Goal: Task Accomplishment & Management: Complete application form

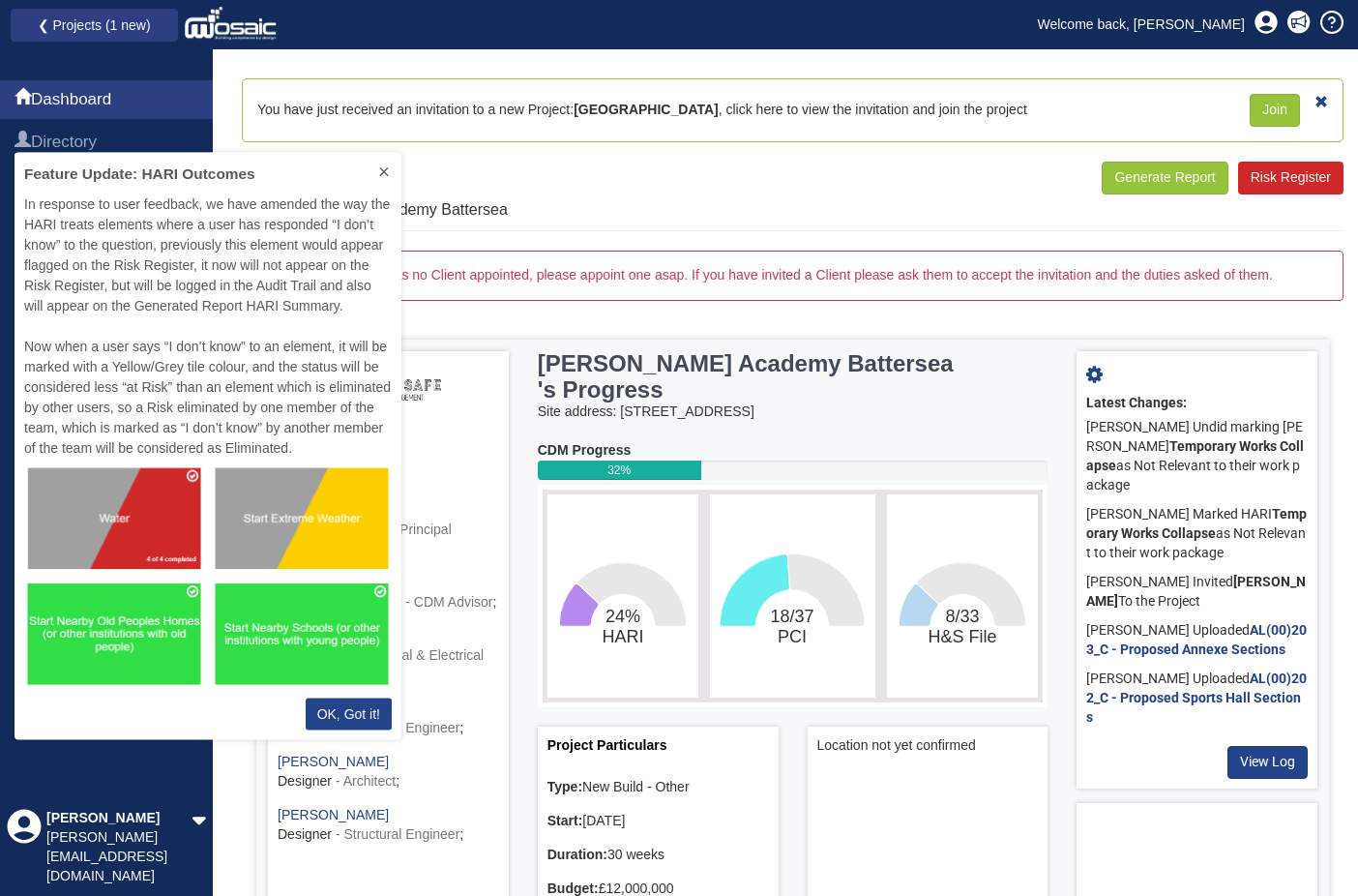
scroll to position [572, 373]
click at [386, 180] on button at bounding box center [385, 173] width 35 height 42
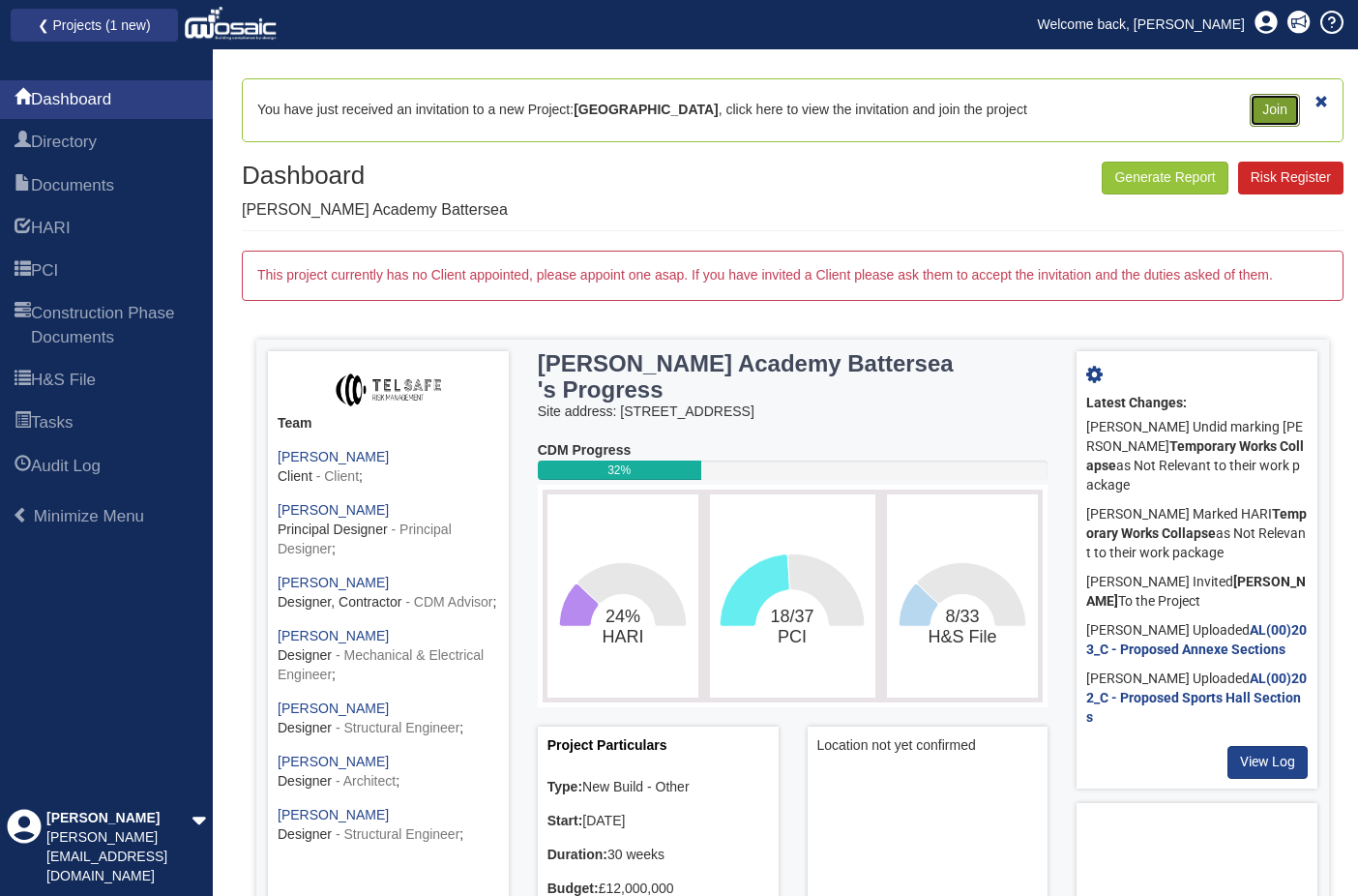
click at [1275, 116] on link "Join" at bounding box center [1276, 110] width 50 height 33
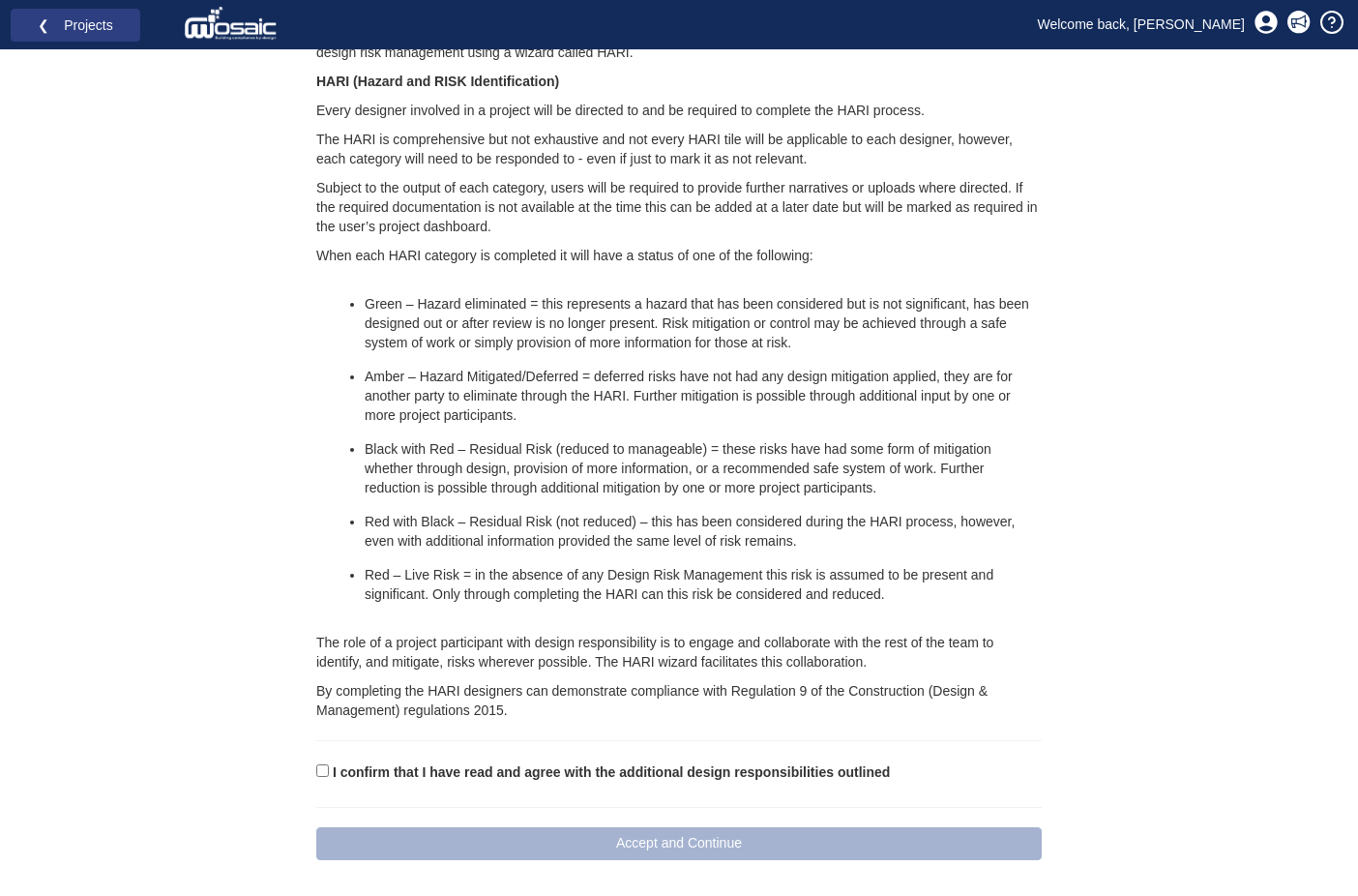
scroll to position [1261, 0]
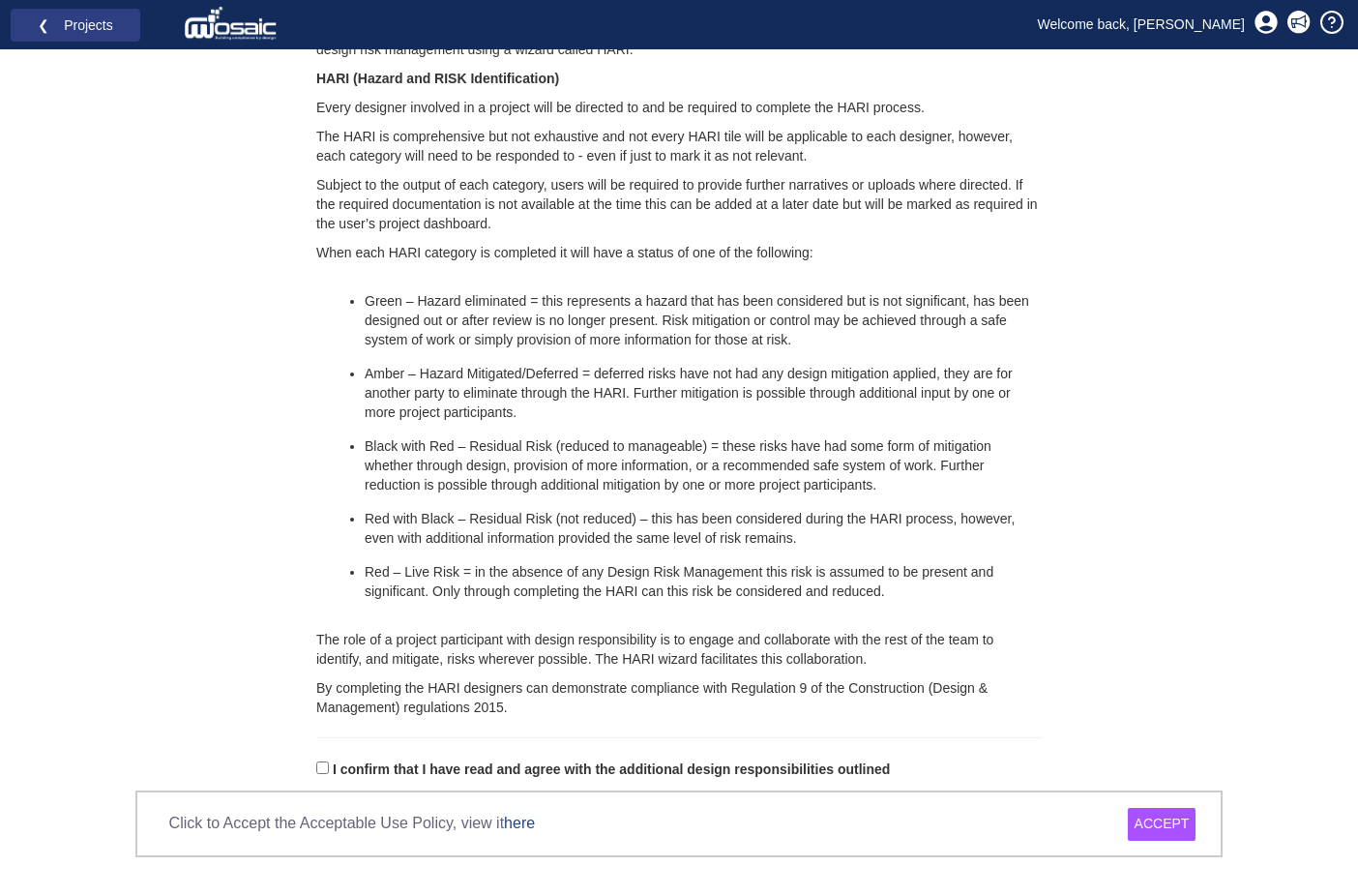
click at [360, 760] on label "I confirm that I have read and agree with the additional design responsibilitie…" at bounding box center [611, 770] width 557 height 19
click at [329, 761] on input "I confirm that I have read and agree with the additional design responsibilitie…" at bounding box center [323, 767] width 13 height 13
checkbox input "true"
click at [1147, 825] on div "ACCEPT" at bounding box center [1162, 824] width 69 height 33
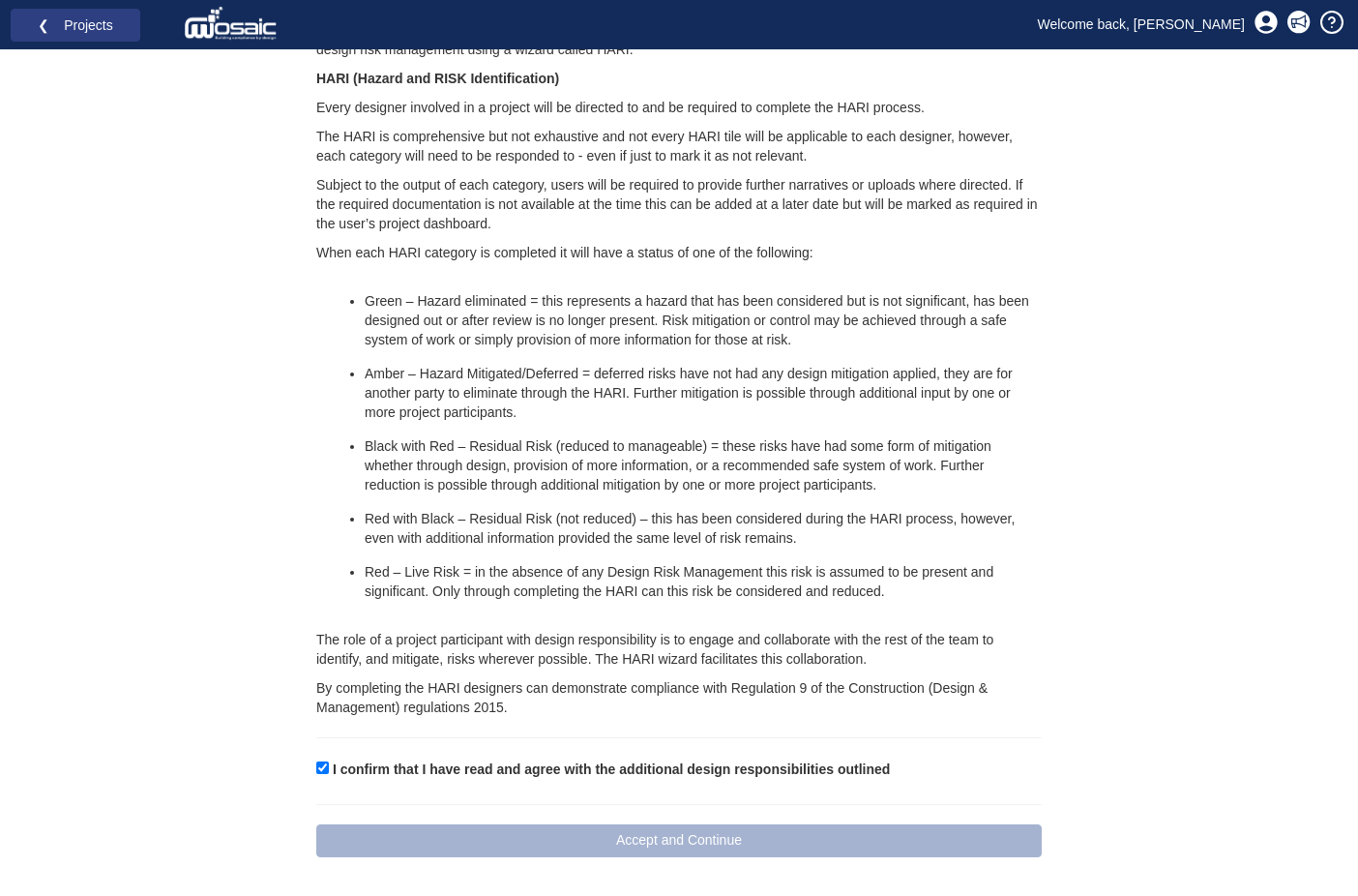
drag, startPoint x: 708, startPoint y: 840, endPoint x: 704, endPoint y: 822, distance: 18.4
click at [707, 840] on link "Accept and Continue" at bounding box center [679, 841] width 725 height 33
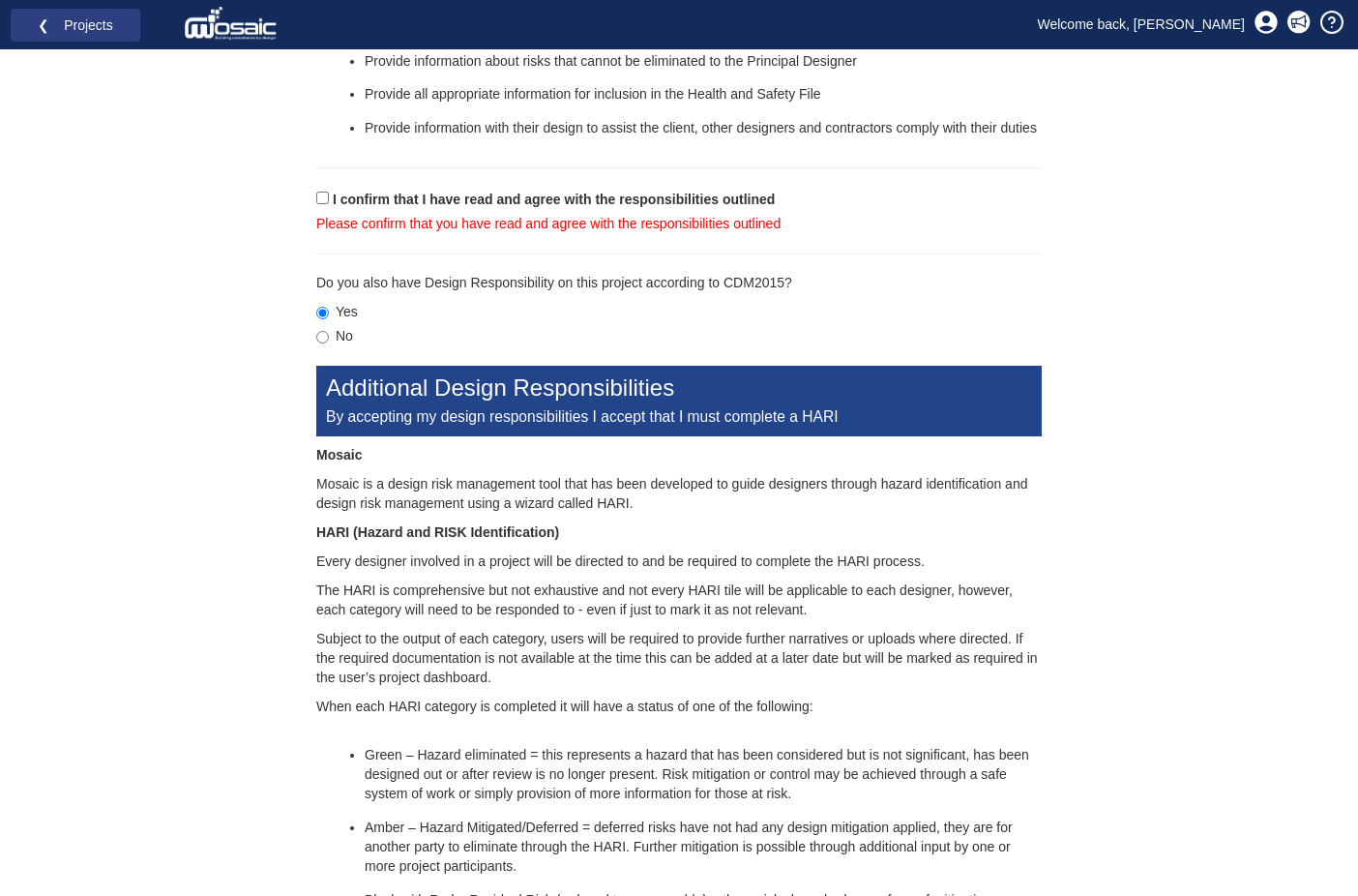
scroll to position [826, 0]
click at [336, 202] on label "I confirm that I have read and agree with the responsibilities outlined" at bounding box center [554, 201] width 442 height 19
click at [329, 202] on input "I confirm that I have read and agree with the responsibilities outlined" at bounding box center [323, 199] width 13 height 13
checkbox input "true"
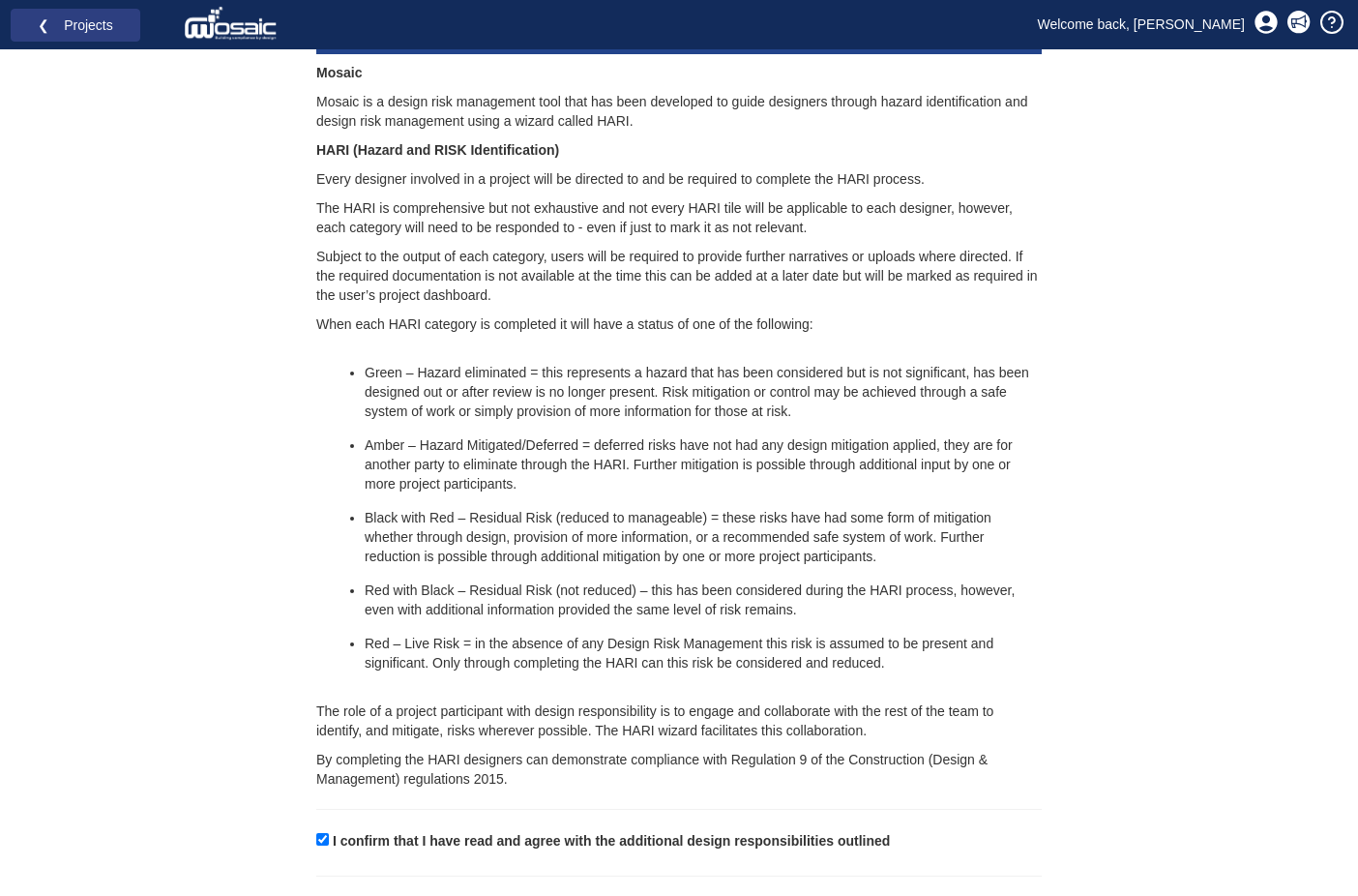
scroll to position [1261, 0]
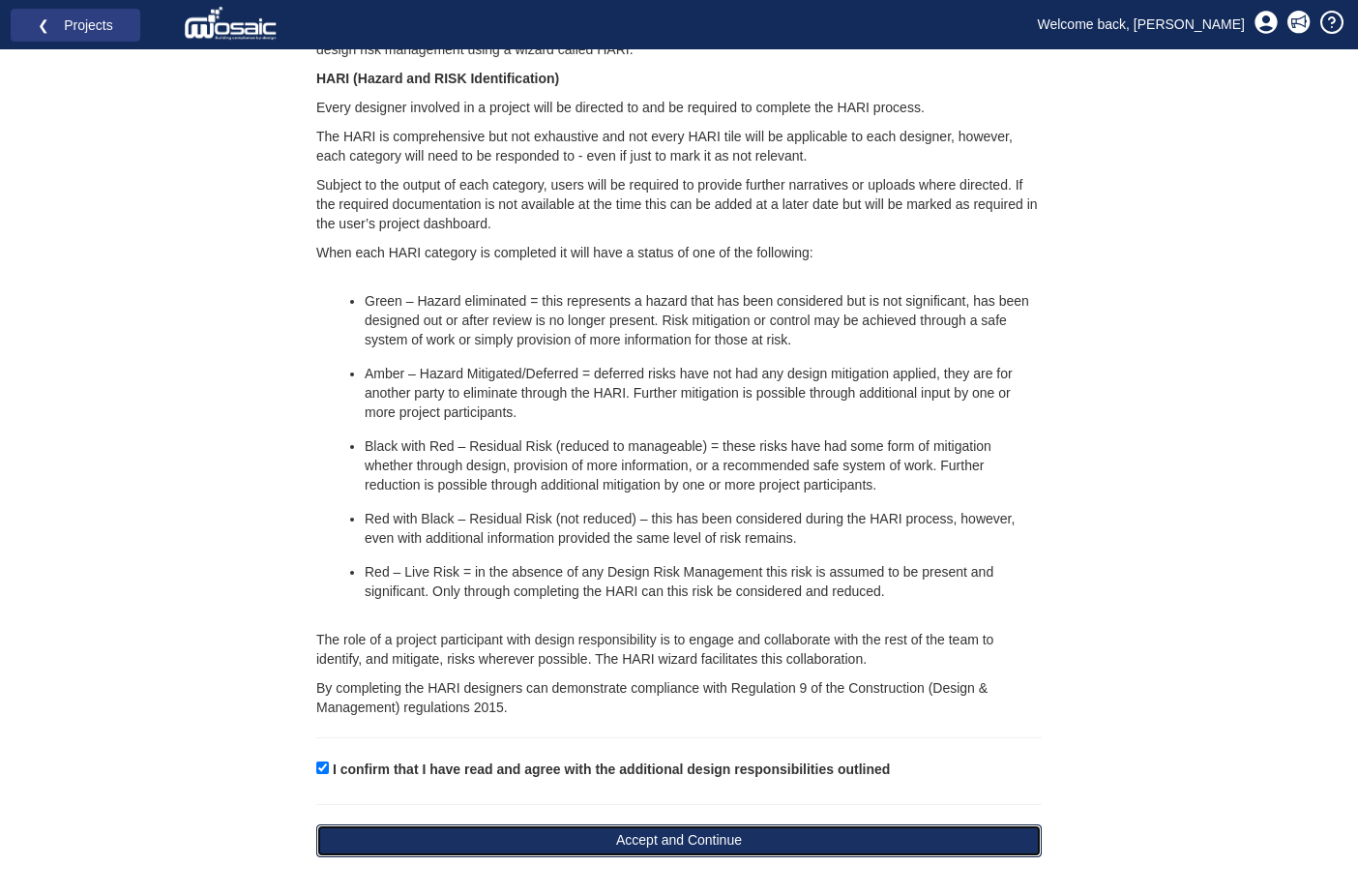
click at [682, 845] on button "Accept and Continue" at bounding box center [679, 841] width 725 height 33
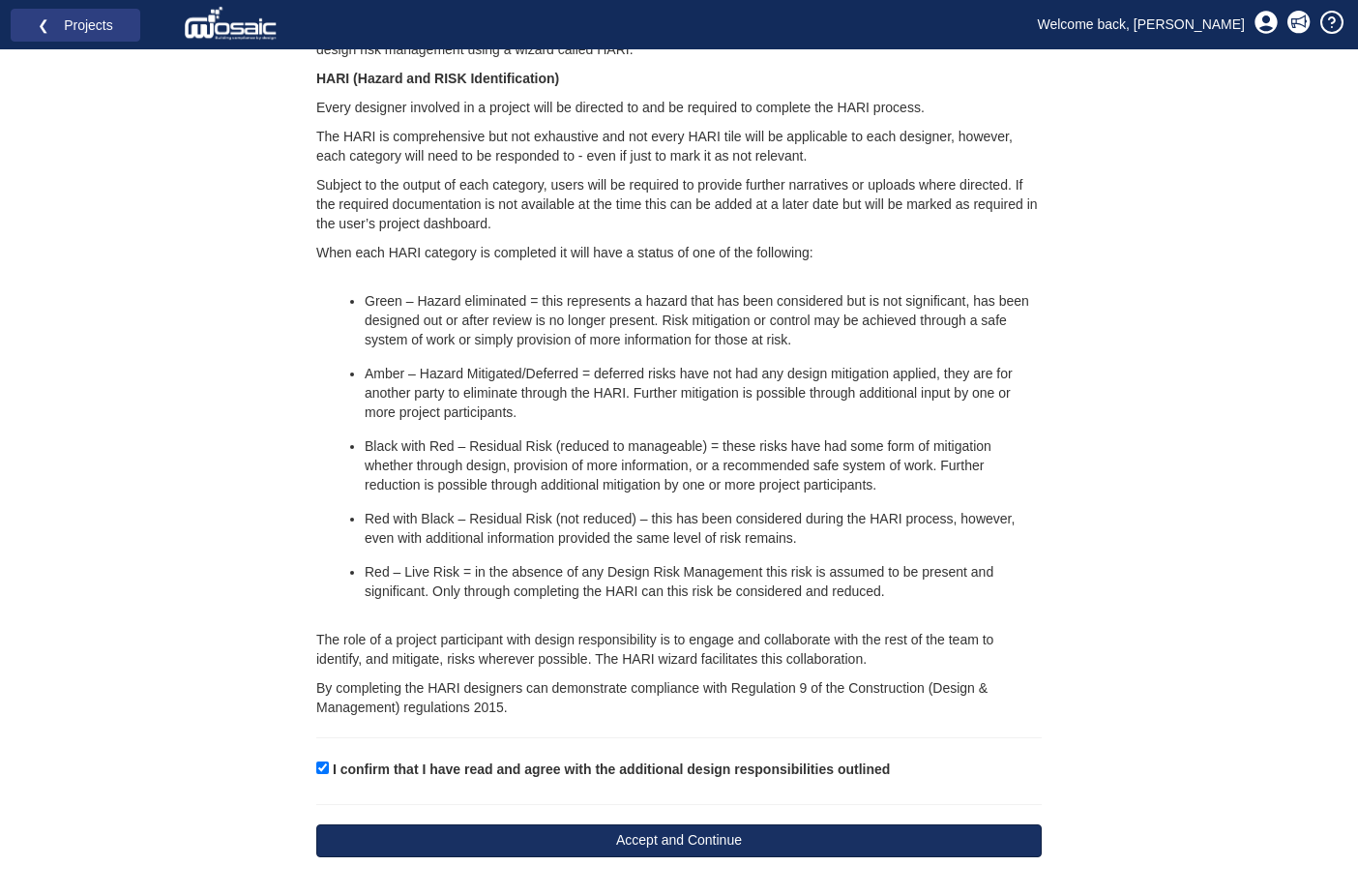
scroll to position [1229, 0]
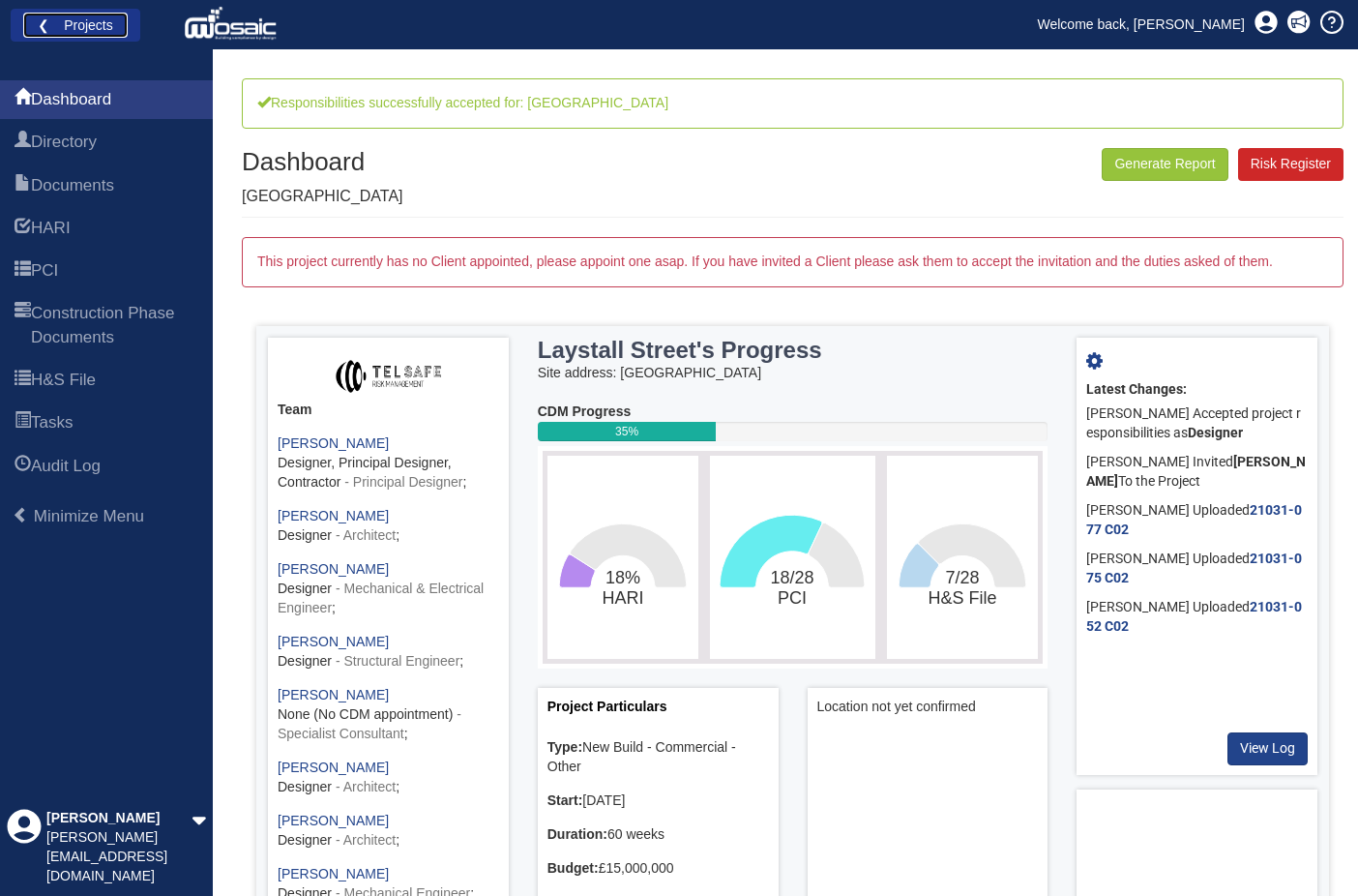
click at [77, 25] on link "❮ Projects" at bounding box center [76, 25] width 105 height 25
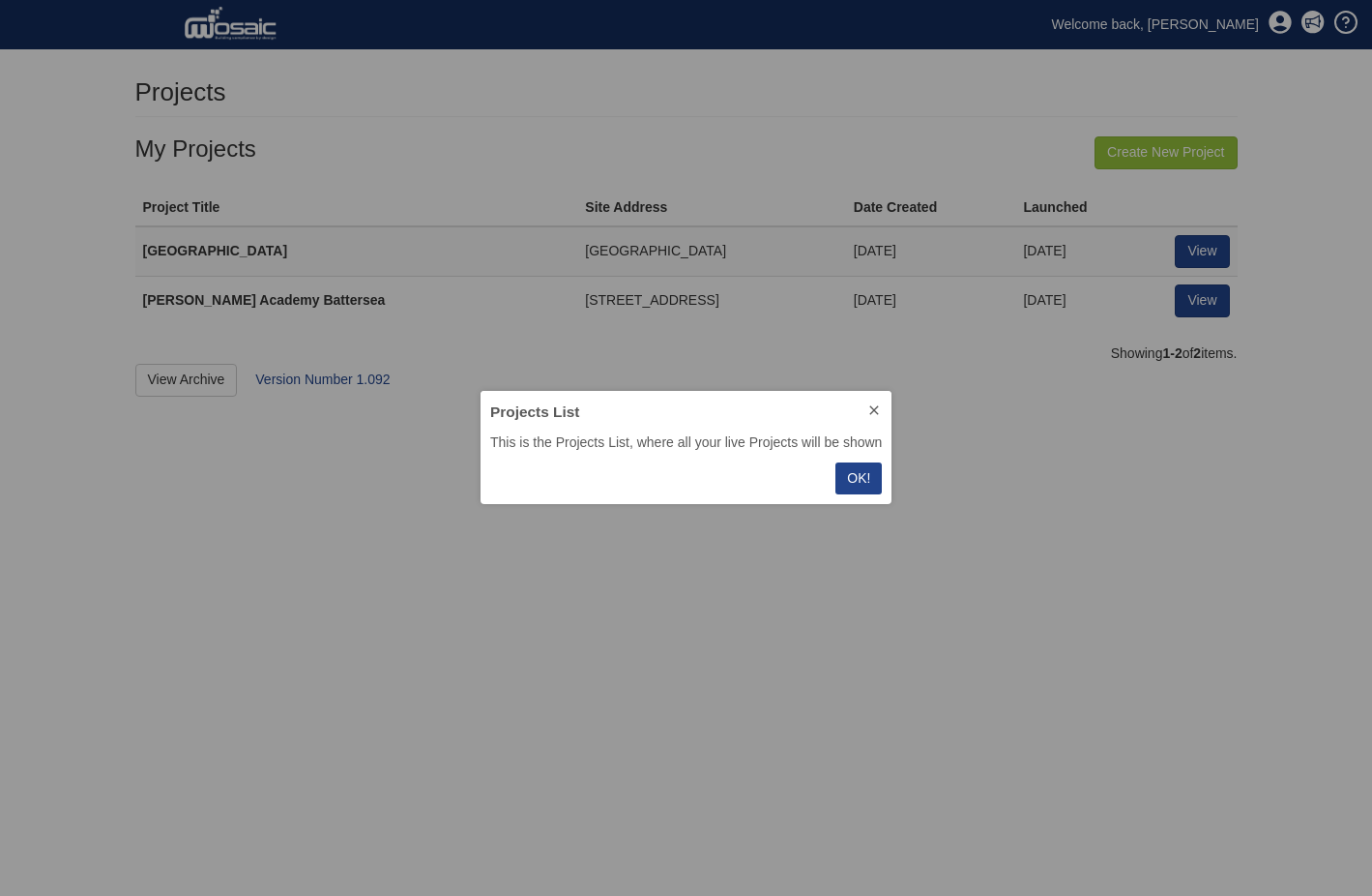
scroll to position [99, 398]
click at [870, 476] on p "OK!" at bounding box center [859, 478] width 23 height 20
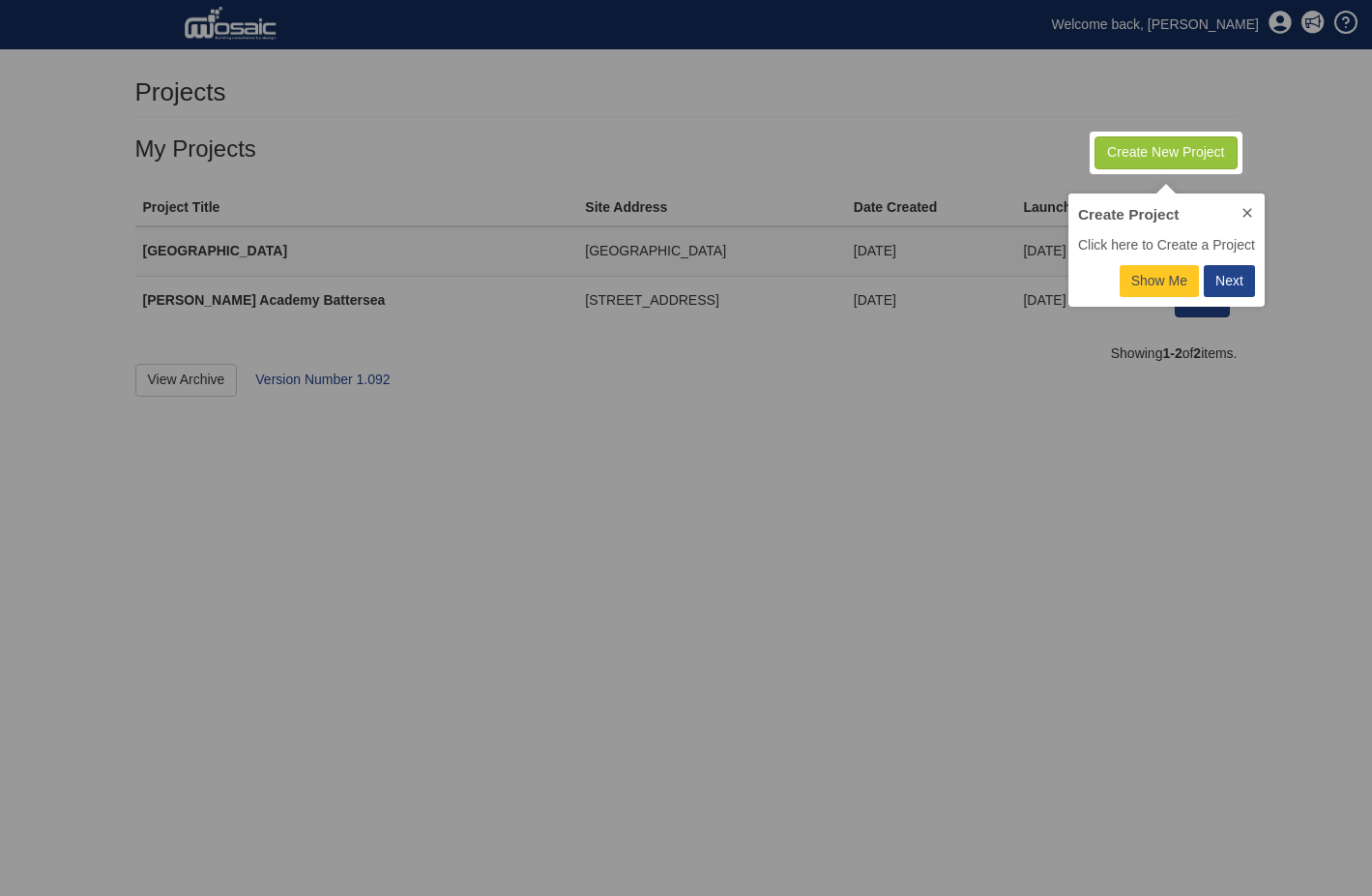
scroll to position [99, 182]
click at [1230, 281] on div "Next" at bounding box center [1230, 281] width 28 height 20
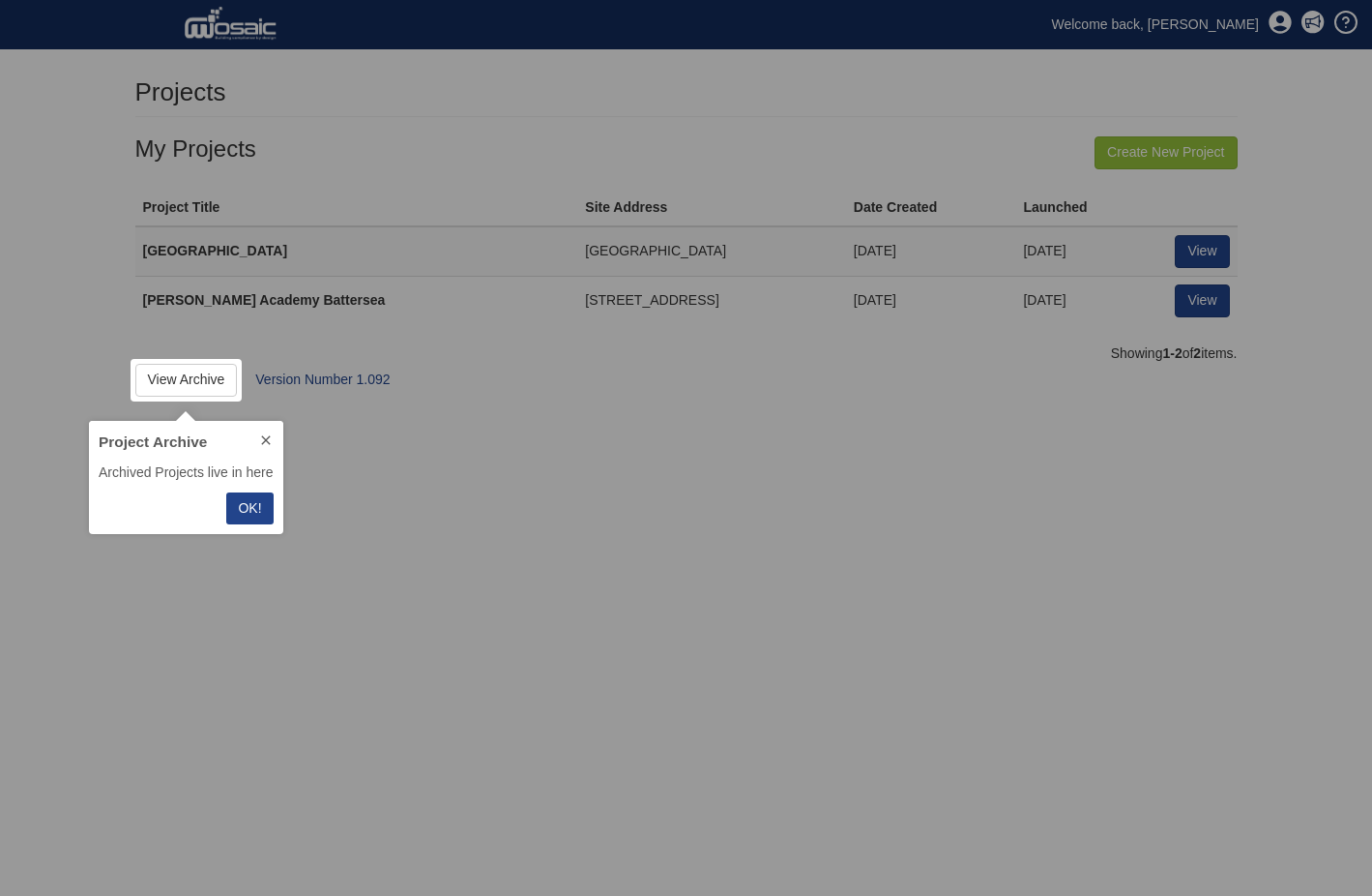
scroll to position [99, 179]
click at [222, 518] on div "OK!" at bounding box center [186, 510] width 195 height 46
click at [264, 505] on button "OK!" at bounding box center [250, 508] width 46 height 32
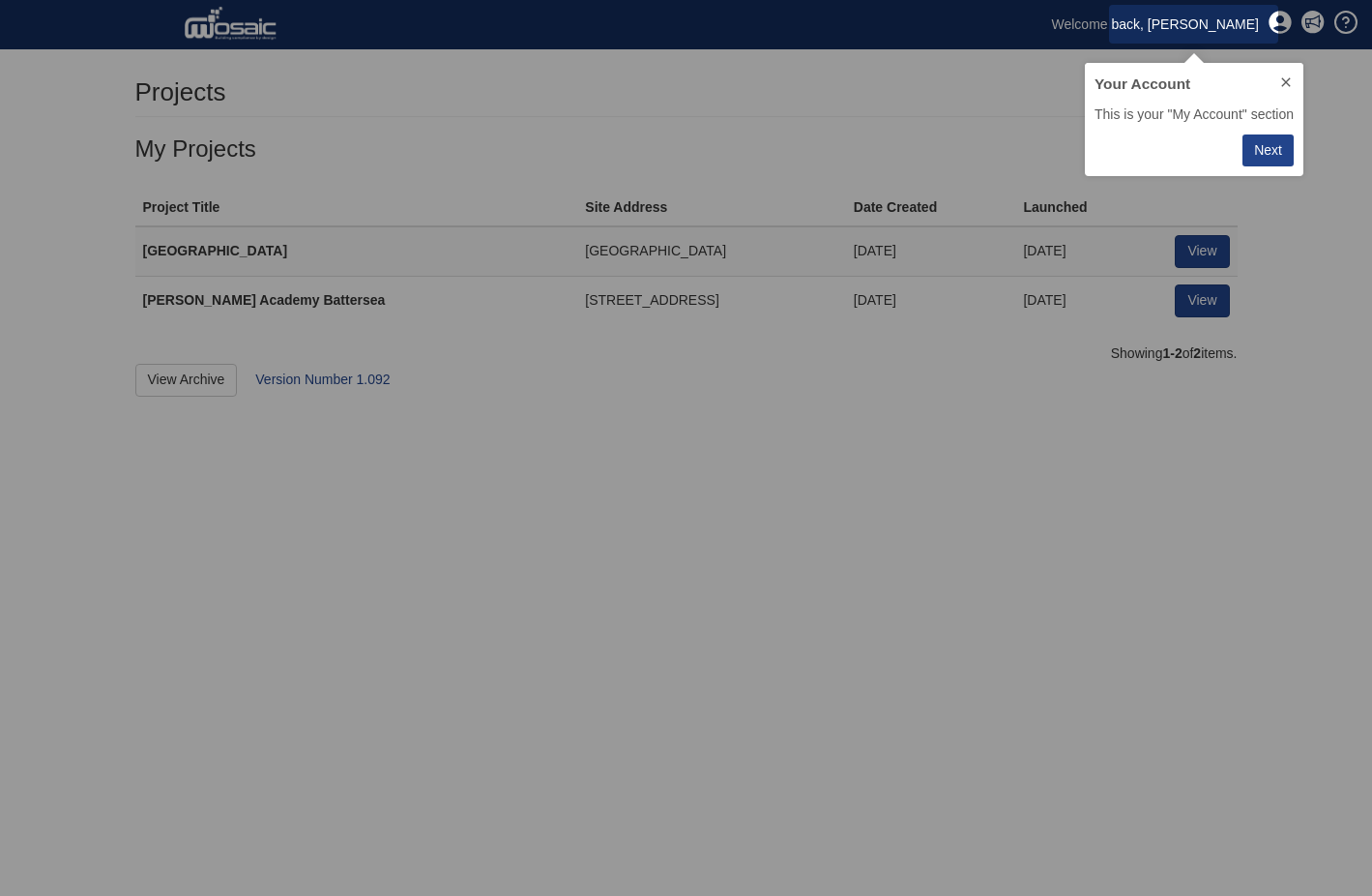
scroll to position [99, 204]
click at [1281, 151] on button "Next" at bounding box center [1268, 150] width 51 height 32
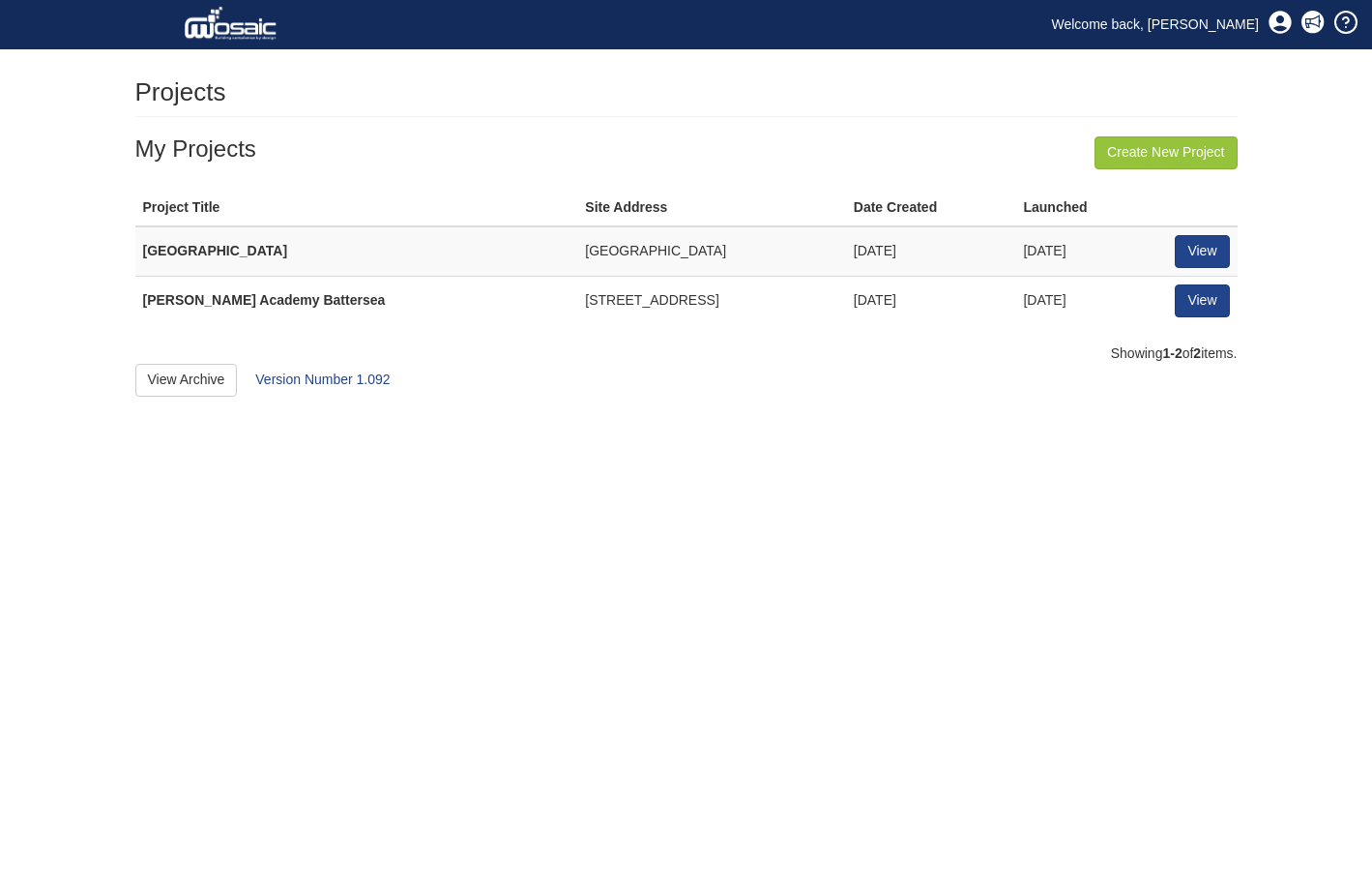
click at [662, 392] on div "Create New Project My Projects Project Title Site Address Date Created Launched…" at bounding box center [686, 266] width 1103 height 261
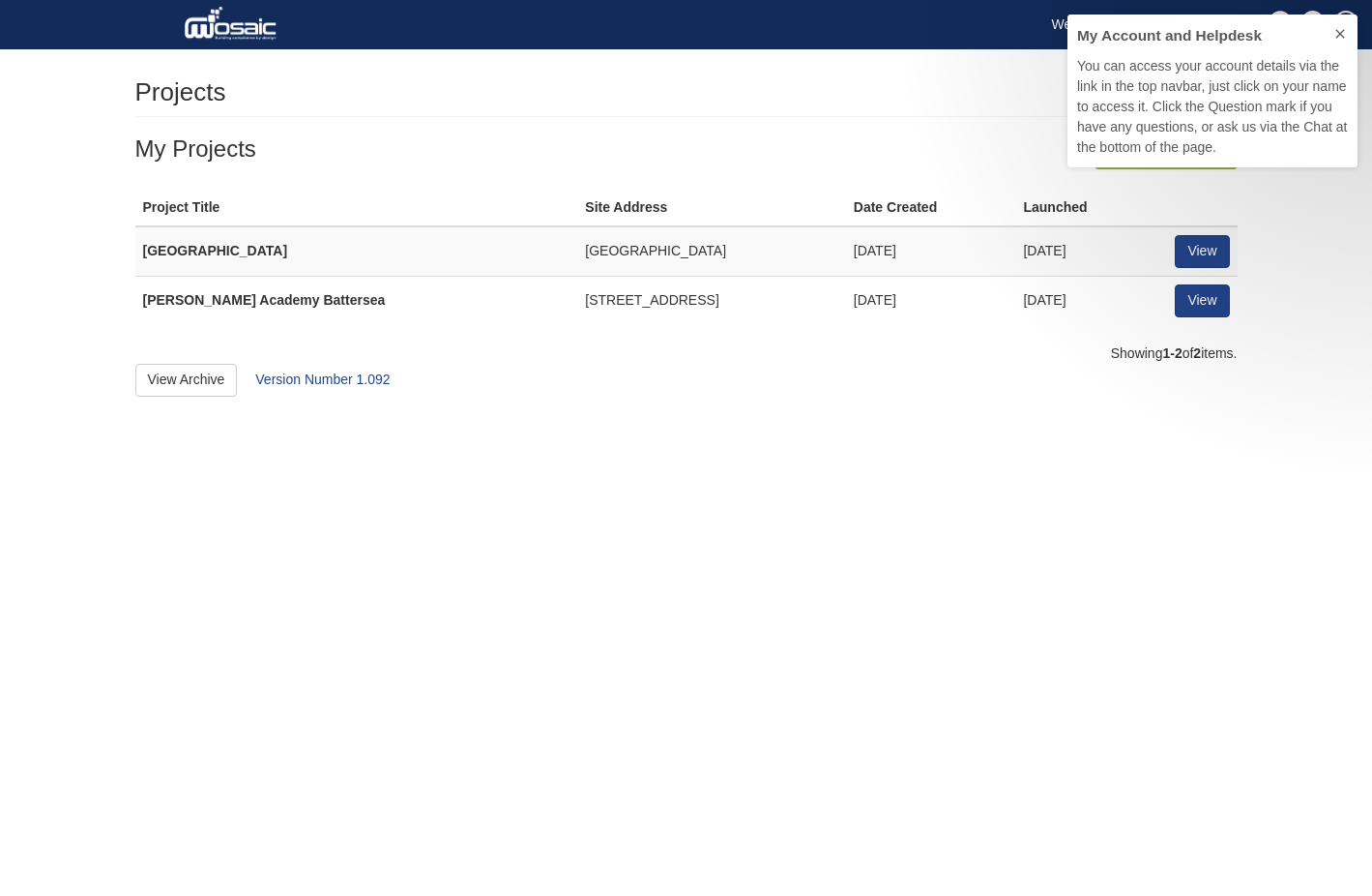
scroll to position [139, 276]
